Goal: Check status: Check status

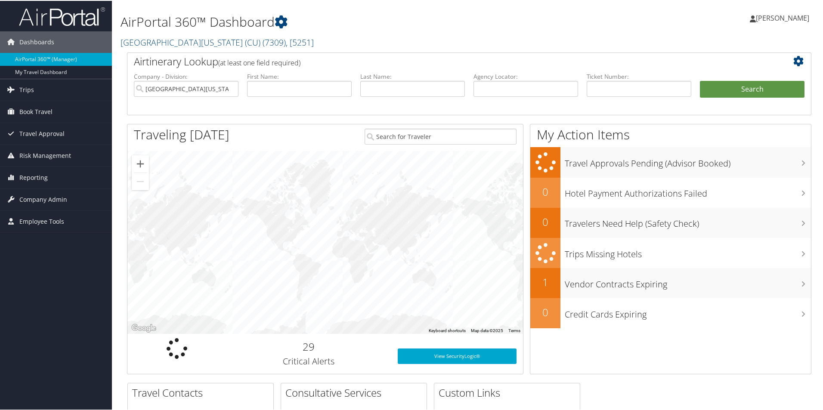
click at [541, 46] on h2 "University of Colorado (CU) ( 7309 ) , [ 5251 ]" at bounding box center [352, 41] width 465 height 15
click at [286, 91] on input "text" at bounding box center [299, 88] width 105 height 16
type input "Robert"
type input "Sistek"
click at [699, 80] on button "Search" at bounding box center [751, 88] width 105 height 17
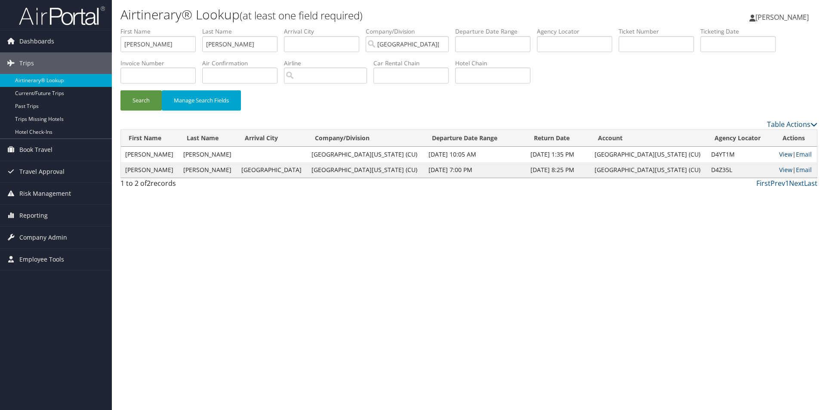
click at [779, 154] on link "View" at bounding box center [785, 154] width 13 height 8
click at [779, 169] on link "View" at bounding box center [785, 170] width 13 height 8
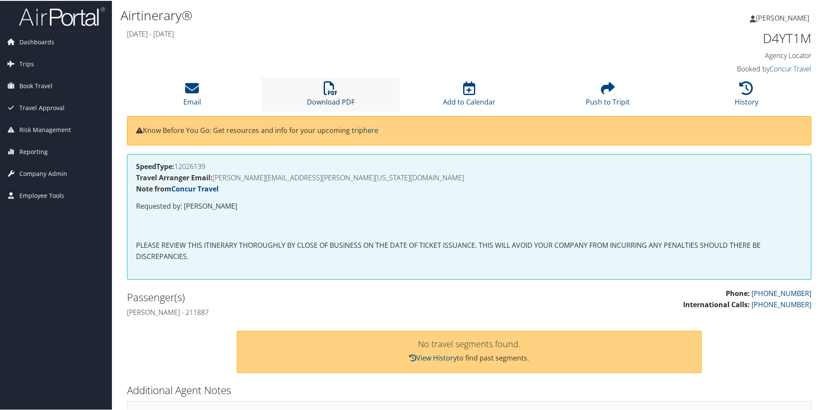
click at [324, 91] on icon at bounding box center [331, 87] width 14 height 14
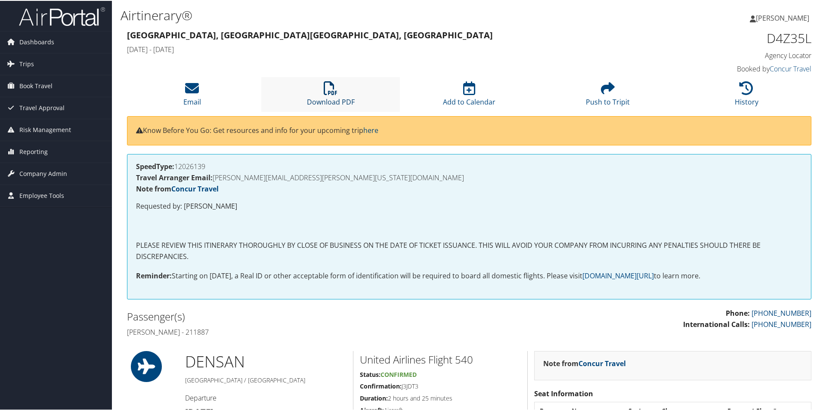
click at [325, 94] on icon at bounding box center [331, 87] width 14 height 14
